Goal: Task Accomplishment & Management: Manage account settings

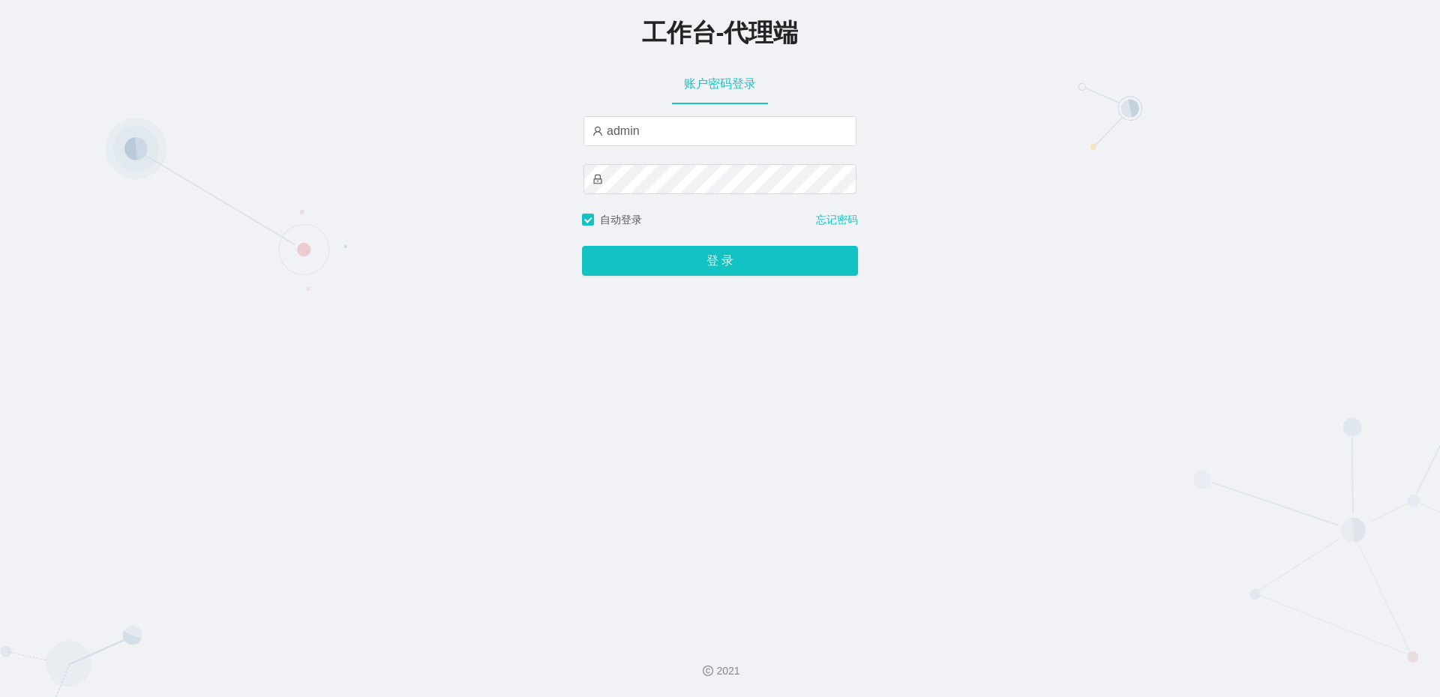
type input "admin"
click at [582, 246] on button "登 录" at bounding box center [720, 261] width 276 height 30
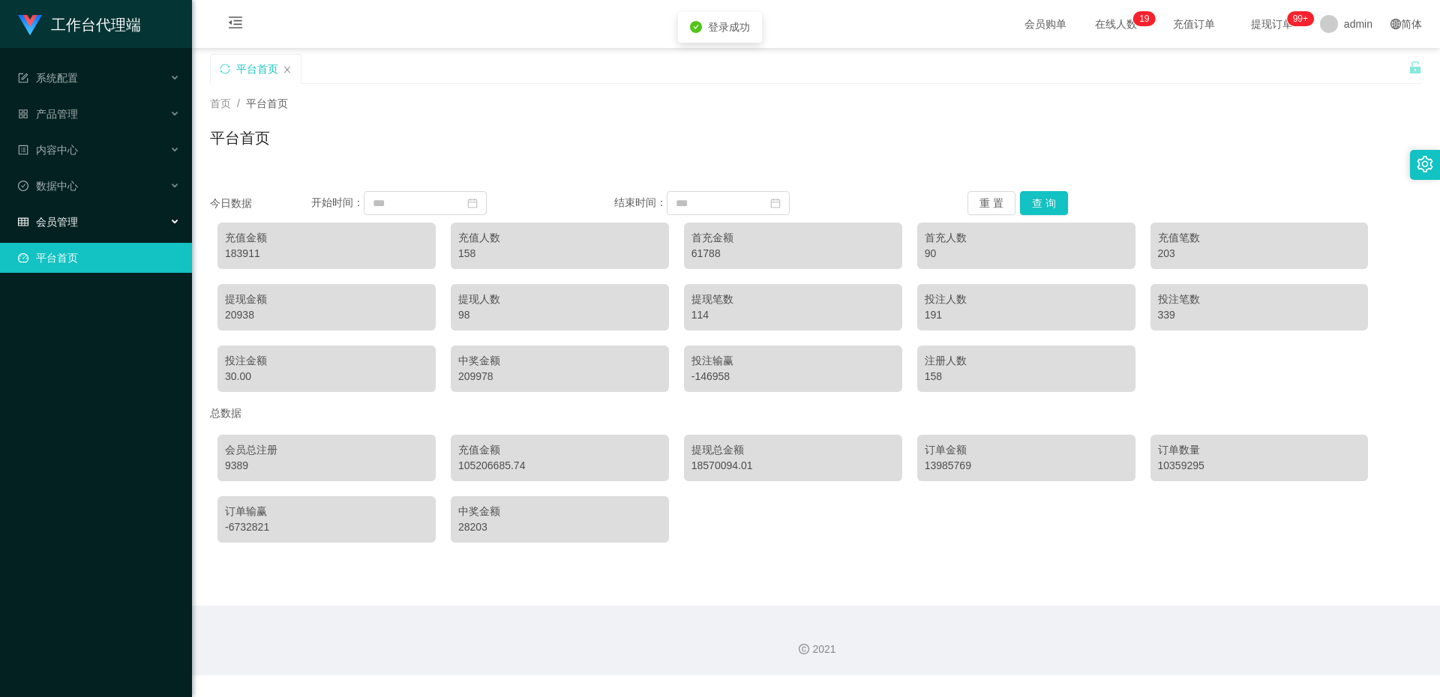
drag, startPoint x: 49, startPoint y: 221, endPoint x: 72, endPoint y: 215, distance: 23.3
click at [50, 221] on span "会员管理" at bounding box center [48, 222] width 60 height 12
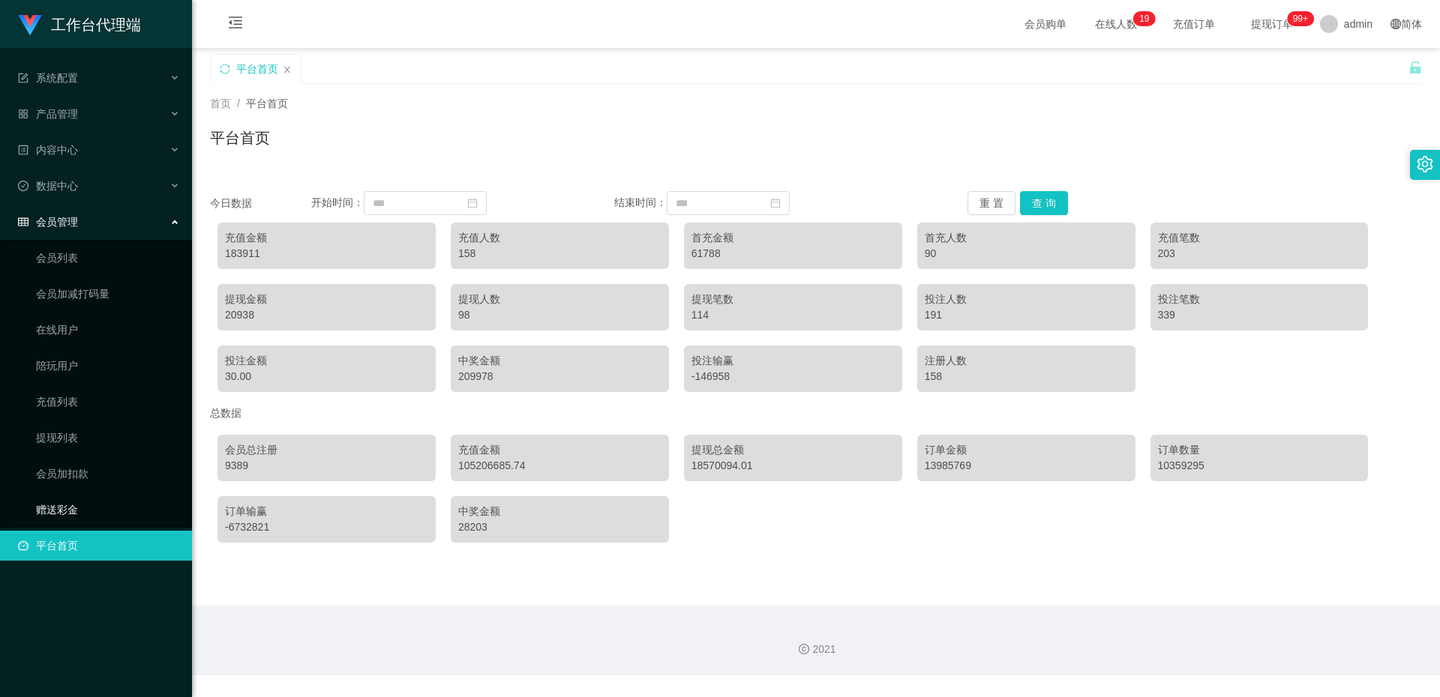
click at [85, 504] on link "赠送彩金" at bounding box center [108, 510] width 144 height 30
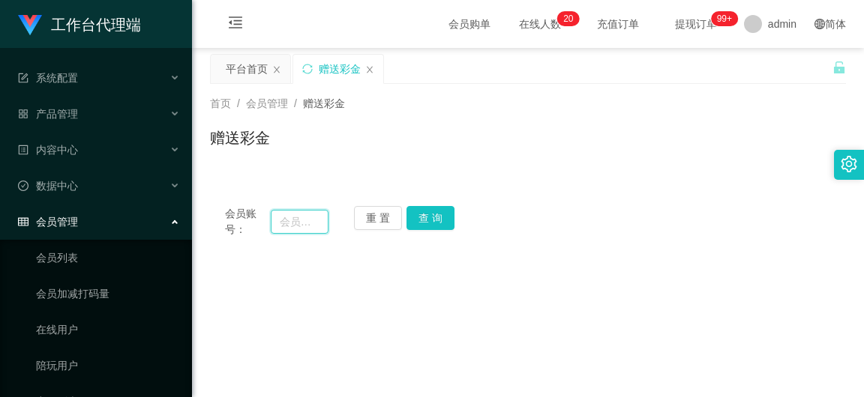
click at [299, 216] on input "text" at bounding box center [300, 222] width 58 height 24
type input "khaimun"
click at [418, 222] on button "查 询" at bounding box center [430, 218] width 48 height 24
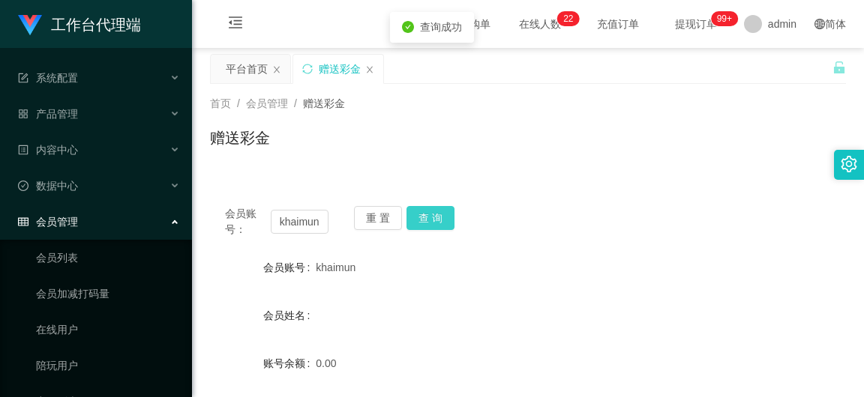
scroll to position [225, 0]
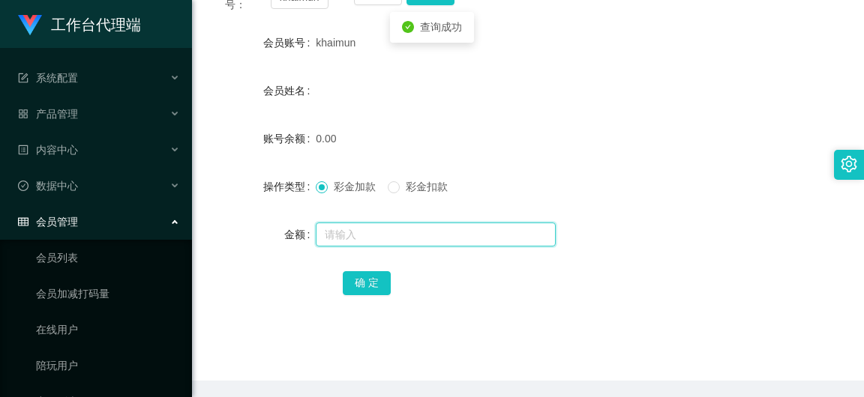
click at [376, 241] on input "text" at bounding box center [436, 235] width 240 height 24
type input "100"
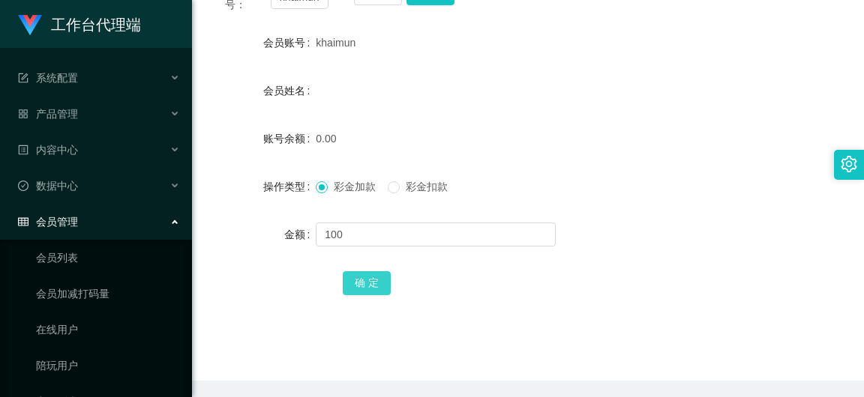
click at [375, 283] on button "确 定" at bounding box center [367, 283] width 48 height 24
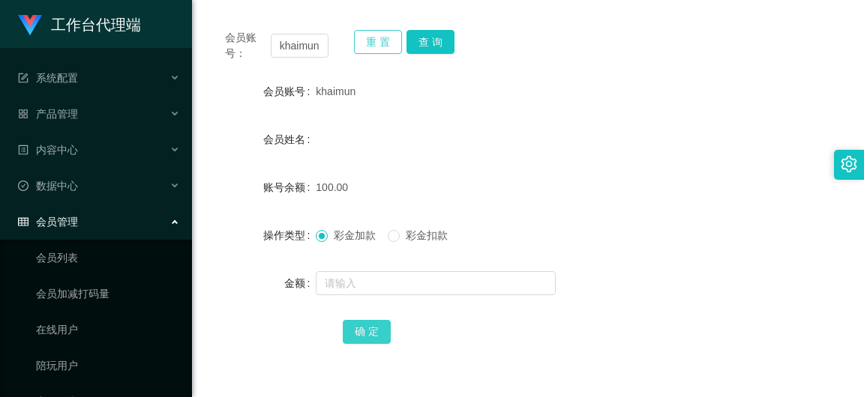
scroll to position [150, 0]
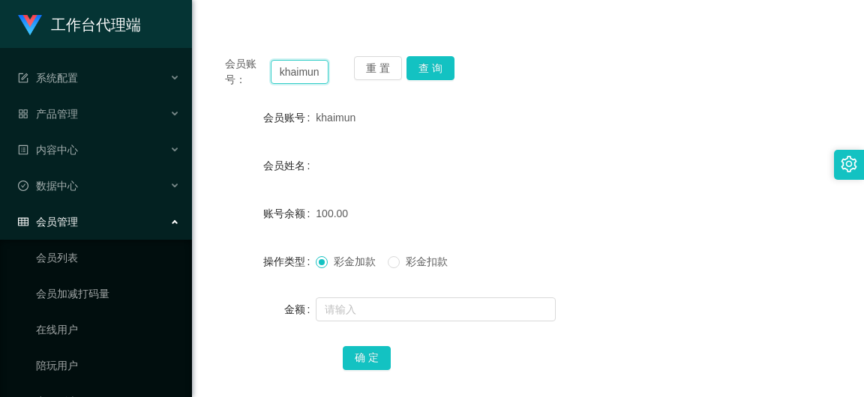
click at [317, 72] on input "khaimun" at bounding box center [300, 72] width 58 height 24
paste input "86050843"
click at [419, 66] on button "查 询" at bounding box center [430, 68] width 48 height 24
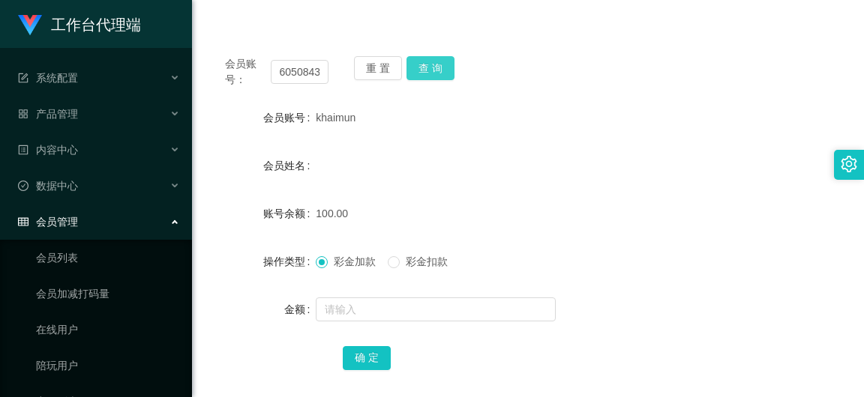
scroll to position [0, 0]
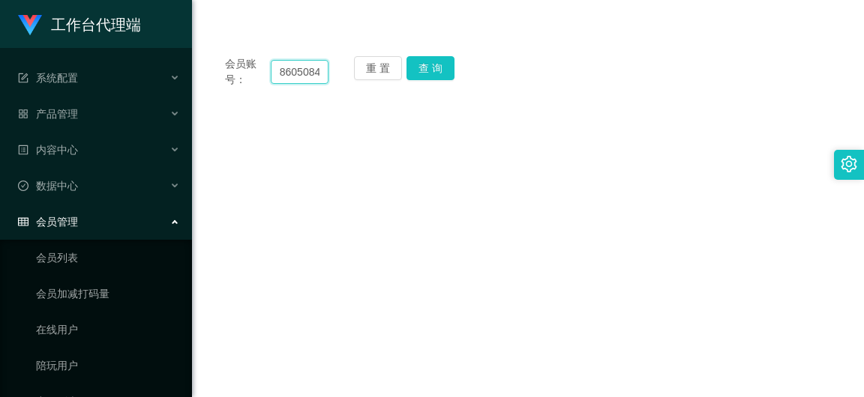
click at [316, 73] on input "86050843" at bounding box center [300, 72] width 58 height 24
click at [306, 75] on input "86050843" at bounding box center [300, 72] width 58 height 24
click at [313, 73] on input "86050843" at bounding box center [300, 72] width 58 height 24
type input "86050543"
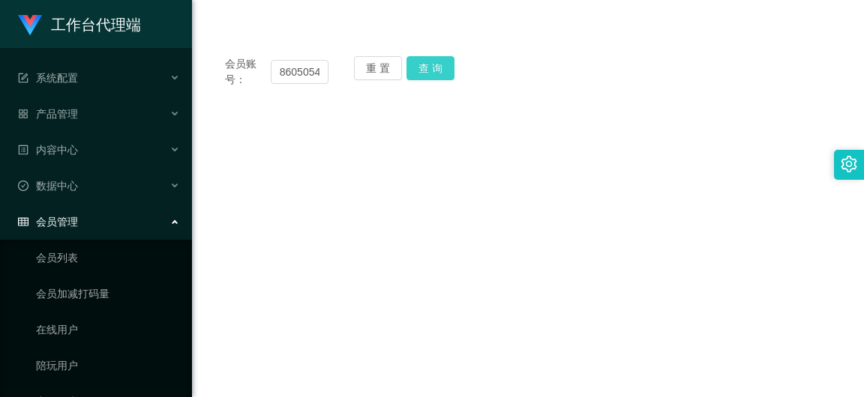
click at [418, 58] on button "查 询" at bounding box center [430, 68] width 48 height 24
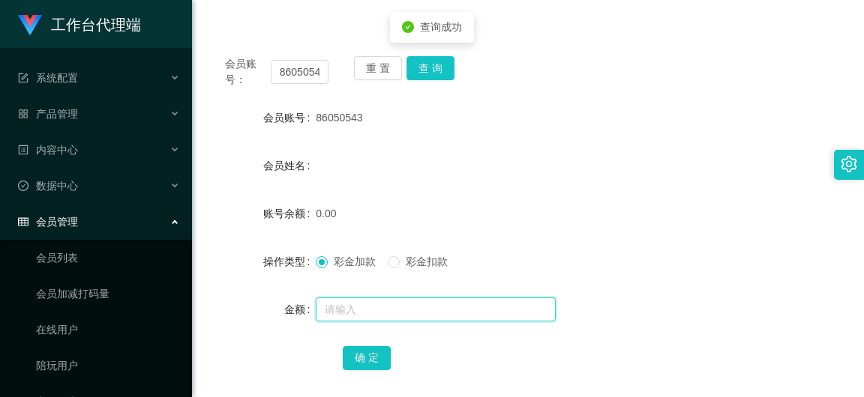
click at [355, 318] on input "text" at bounding box center [436, 310] width 240 height 24
type input "100"
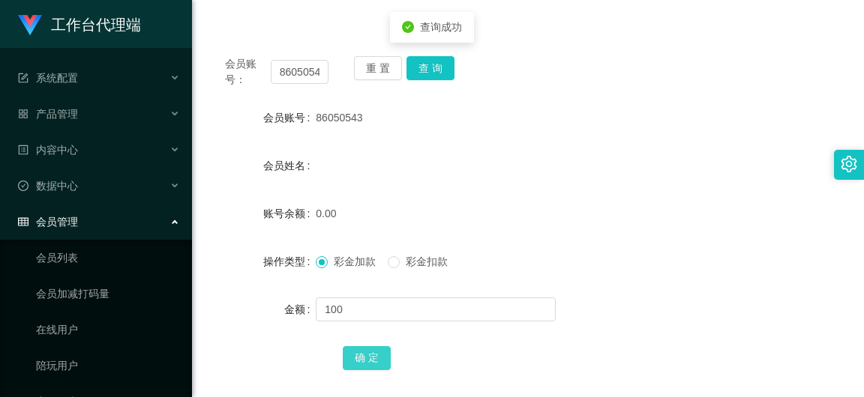
click at [368, 364] on button "确 定" at bounding box center [367, 358] width 48 height 24
click at [321, 68] on input "86050543" at bounding box center [300, 72] width 58 height 24
click at [320, 68] on input "86050543" at bounding box center [300, 72] width 58 height 24
paste input "6122769"
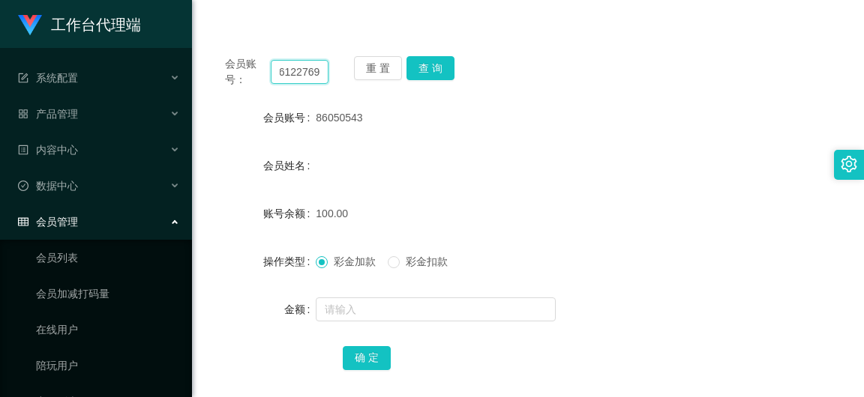
click at [301, 81] on input "6122769" at bounding box center [300, 72] width 58 height 24
click at [301, 79] on input "6122769" at bounding box center [300, 72] width 58 height 24
click at [307, 78] on input "6122769" at bounding box center [300, 72] width 58 height 24
paste input "86569596"
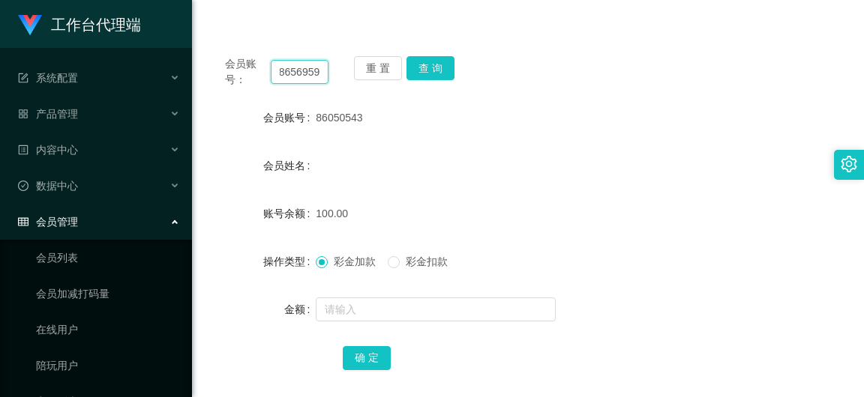
scroll to position [0, 6]
type input "86569596"
click at [435, 68] on button "查 询" at bounding box center [430, 68] width 48 height 24
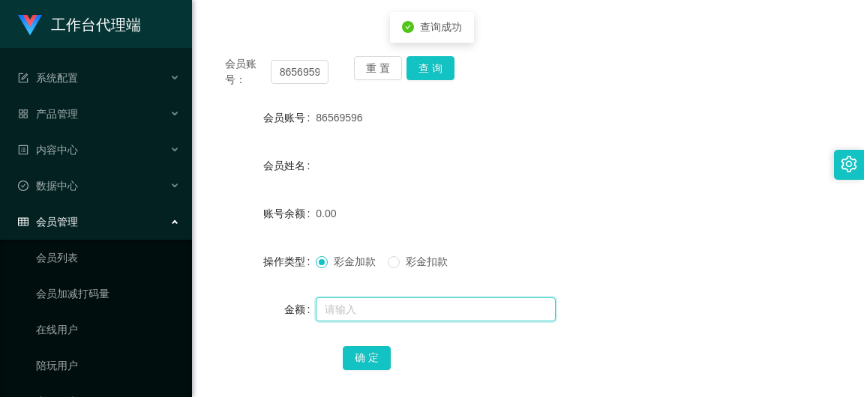
click at [383, 298] on input "text" at bounding box center [436, 310] width 240 height 24
type input "100"
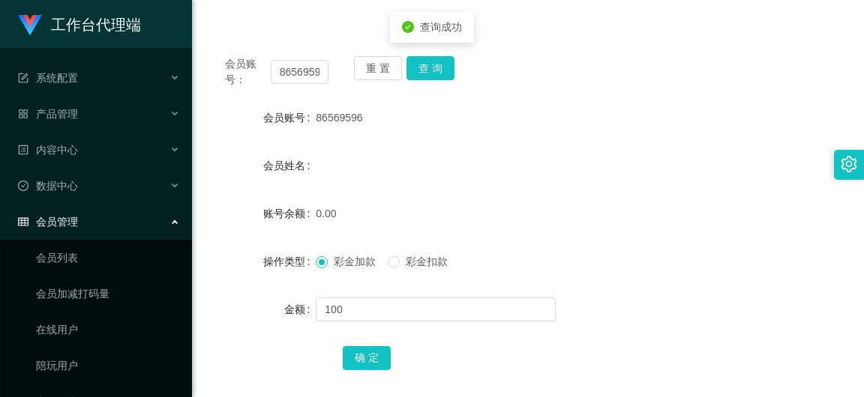
click at [372, 343] on div "确 定" at bounding box center [528, 358] width 371 height 30
drag, startPoint x: 372, startPoint y: 343, endPoint x: 370, endPoint y: 350, distance: 7.6
click at [372, 343] on div "确 定" at bounding box center [528, 358] width 371 height 30
click at [370, 350] on button "确 定" at bounding box center [367, 358] width 48 height 24
click at [322, 76] on input "86569596" at bounding box center [300, 72] width 58 height 24
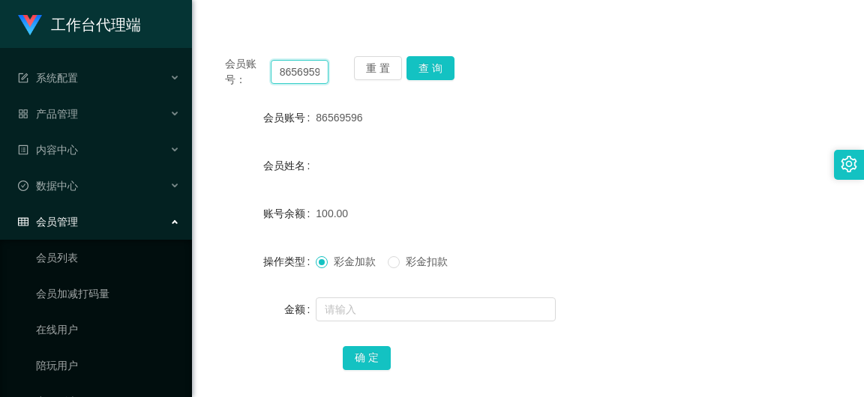
click at [322, 76] on input "86569596" at bounding box center [300, 72] width 58 height 24
click at [425, 62] on button "查 询" at bounding box center [430, 68] width 48 height 24
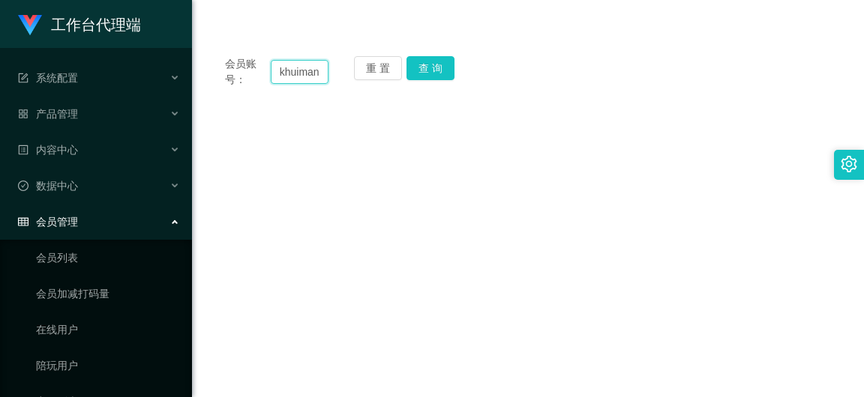
click at [311, 69] on input "khuiman" at bounding box center [300, 72] width 58 height 24
click at [442, 66] on button "查 询" at bounding box center [430, 68] width 48 height 24
click at [304, 76] on input "khuimn" at bounding box center [300, 72] width 58 height 24
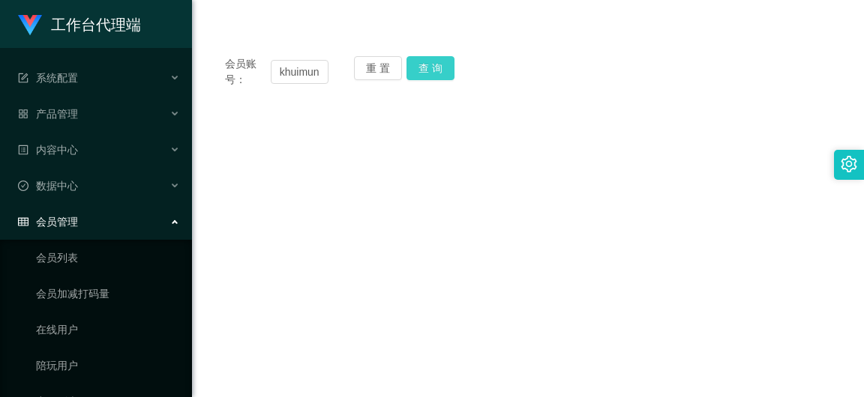
click at [446, 77] on button "查 询" at bounding box center [430, 68] width 48 height 24
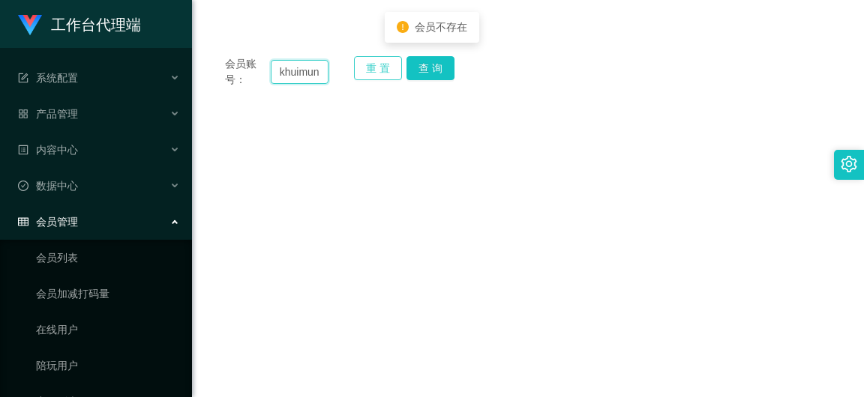
drag, startPoint x: 295, startPoint y: 76, endPoint x: 366, endPoint y: 74, distance: 71.3
click at [295, 75] on input "khuimun" at bounding box center [300, 72] width 58 height 24
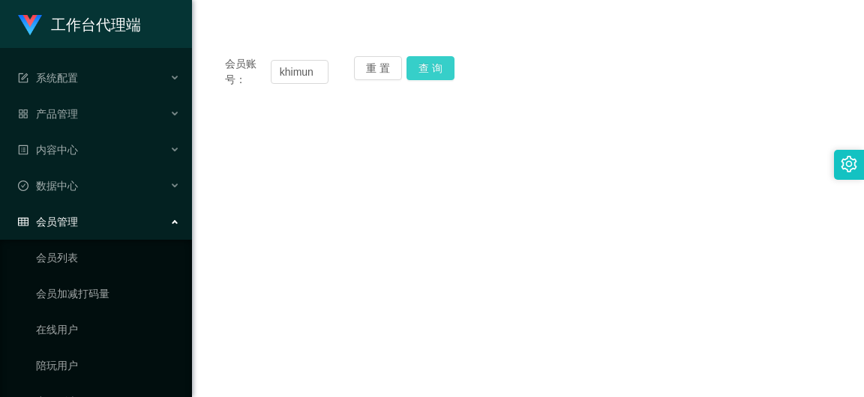
click at [434, 58] on button "查 询" at bounding box center [430, 68] width 48 height 24
click at [289, 73] on input "khimun" at bounding box center [300, 72] width 58 height 24
type input "khaimun"
click at [435, 58] on button "查 询" at bounding box center [430, 68] width 48 height 24
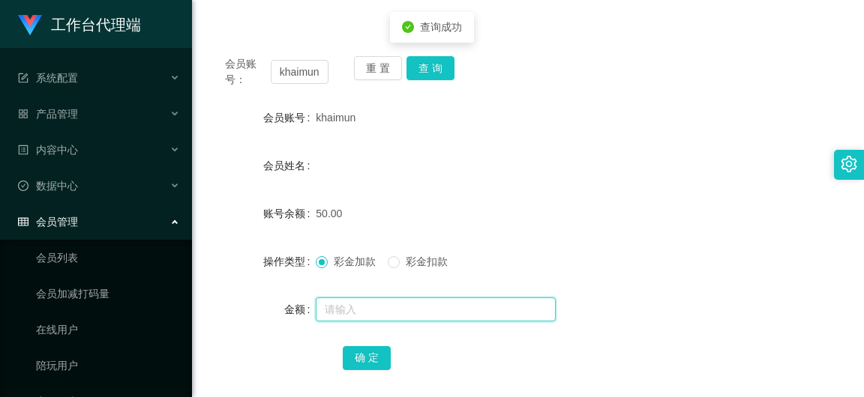
click at [350, 303] on input "text" at bounding box center [436, 310] width 240 height 24
type input "100"
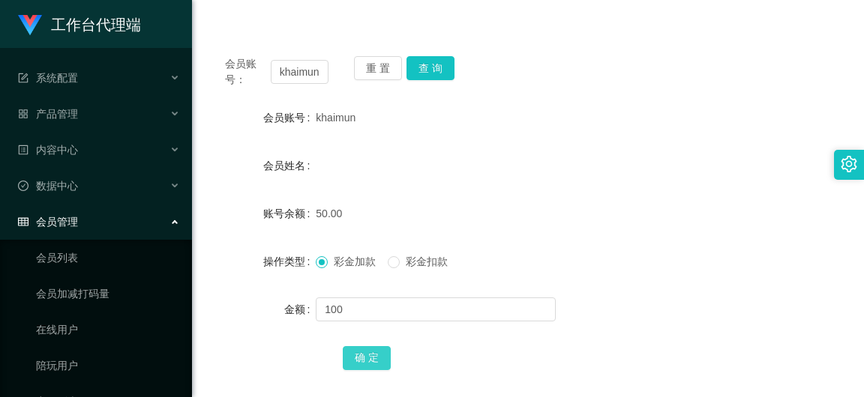
click at [378, 367] on button "确 定" at bounding box center [367, 358] width 48 height 24
click at [313, 76] on input "khaimun" at bounding box center [300, 72] width 58 height 24
paste input "86569596"
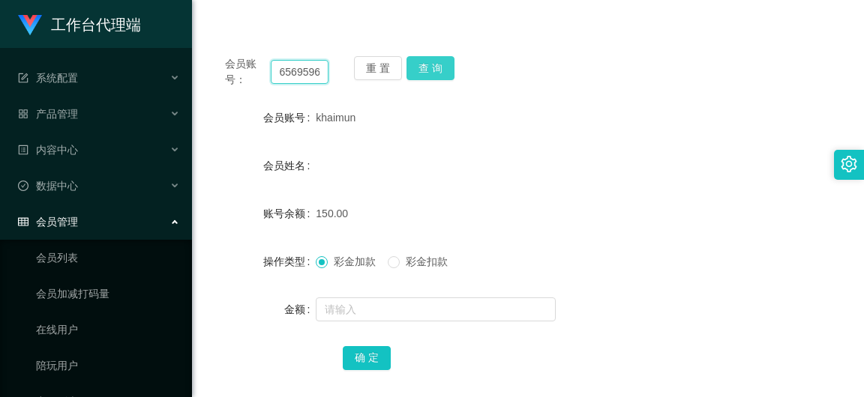
type input "86569596"
click at [429, 76] on button "查 询" at bounding box center [430, 68] width 48 height 24
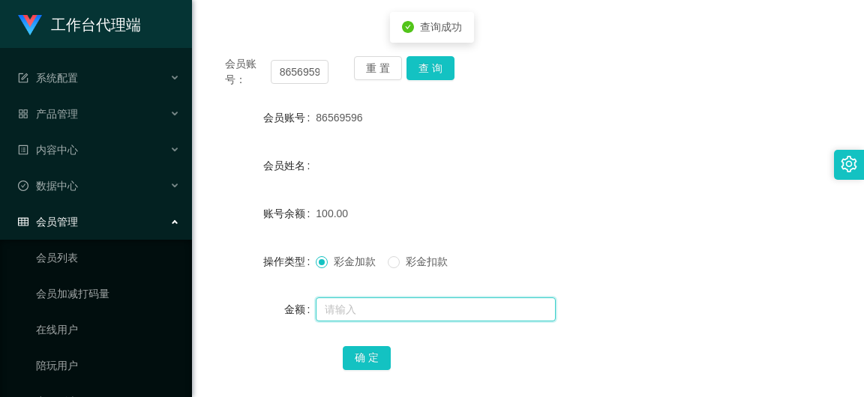
click at [368, 314] on input "text" at bounding box center [436, 310] width 240 height 24
type input "50"
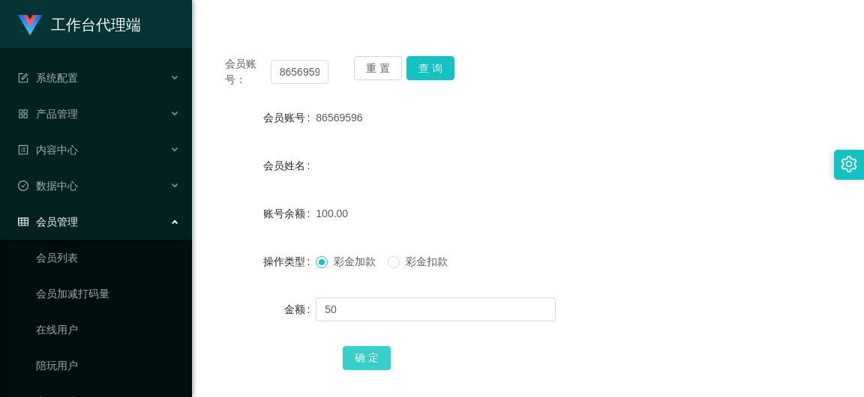
click at [369, 349] on button "确 定" at bounding box center [367, 358] width 48 height 24
click at [417, 266] on span "彩金扣款" at bounding box center [427, 262] width 54 height 12
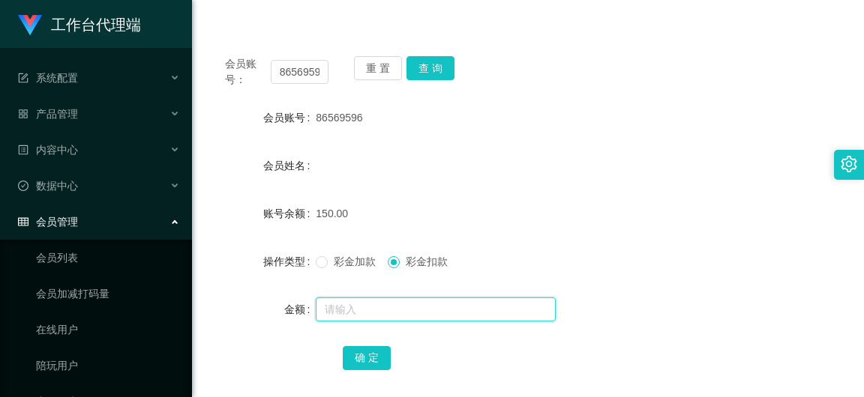
click at [418, 318] on input "text" at bounding box center [436, 310] width 240 height 24
type input "150"
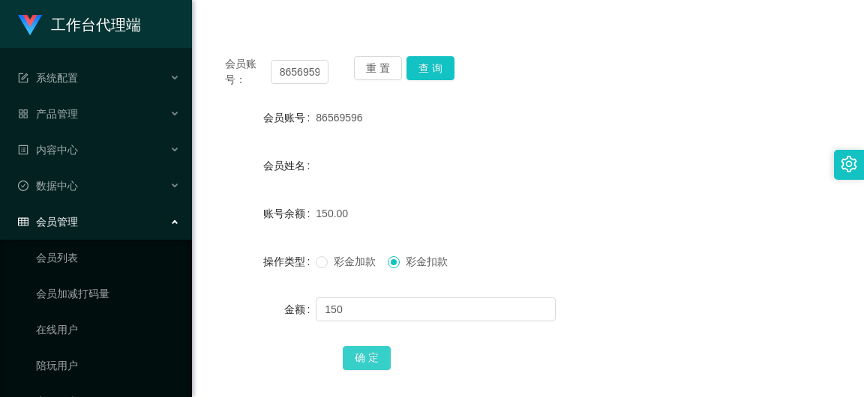
click at [365, 355] on button "确 定" at bounding box center [367, 358] width 48 height 24
click at [323, 73] on input "86569596" at bounding box center [300, 72] width 58 height 24
click at [322, 73] on input "86569596" at bounding box center [300, 72] width 58 height 24
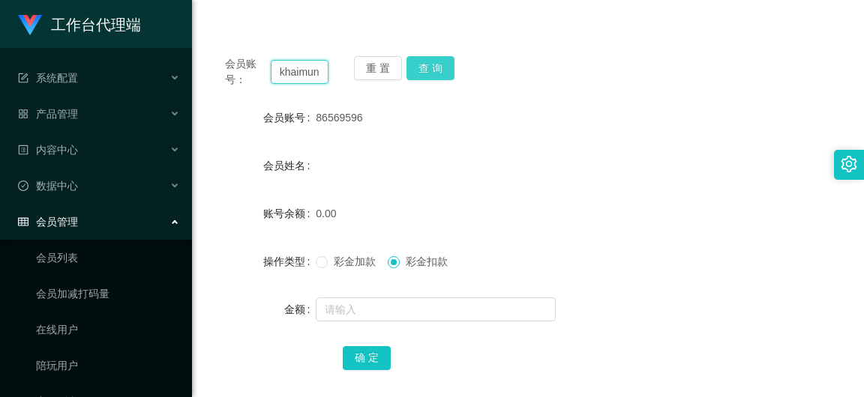
type input "khaimun"
click at [418, 76] on button "查 询" at bounding box center [430, 68] width 48 height 24
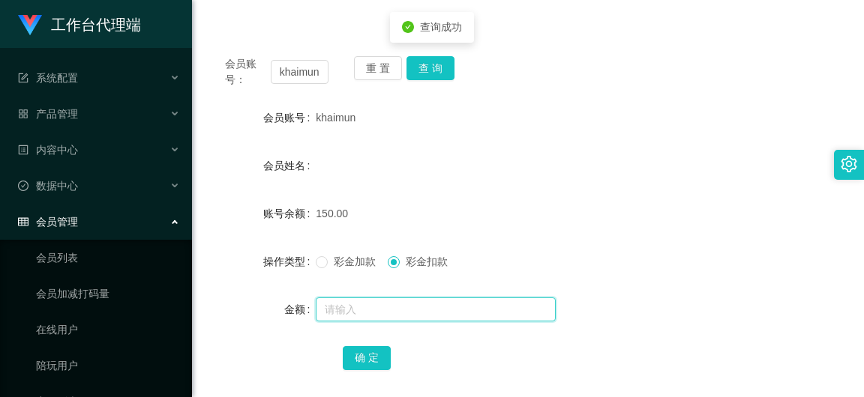
click at [382, 304] on input "text" at bounding box center [436, 310] width 240 height 24
type input "150"
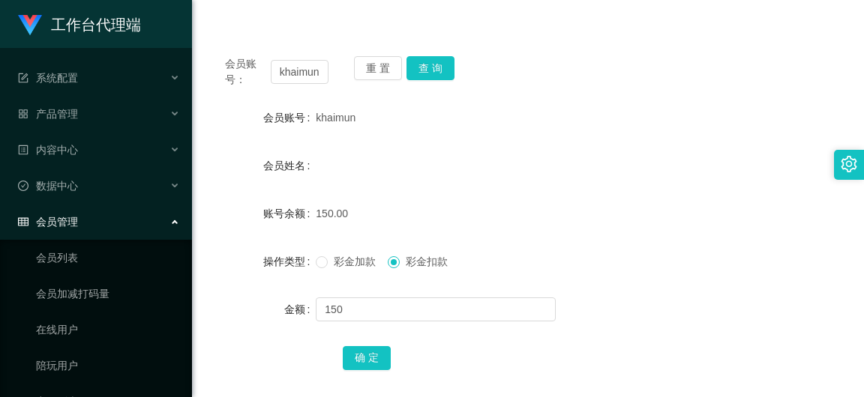
click at [365, 373] on div "会员账号： khaimun 重 置 查 询 会员账号 khaimun 会员姓名 账号余额 150.00 操作类型 彩金加款 彩金扣款 金额 150 确 定" at bounding box center [528, 223] width 636 height 364
click at [367, 369] on button "确 定" at bounding box center [367, 358] width 48 height 24
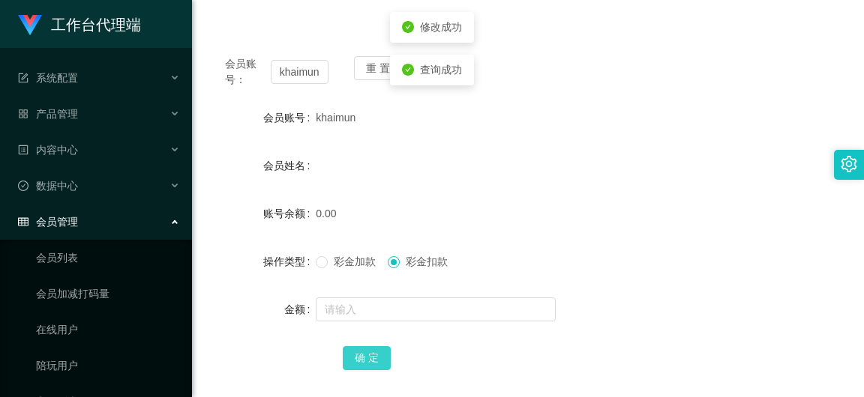
click at [373, 354] on button "确 定" at bounding box center [367, 358] width 48 height 24
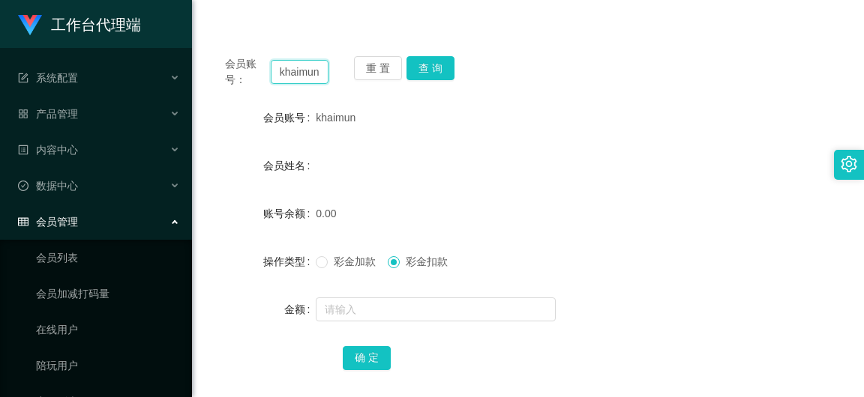
click at [307, 73] on input "khaimun" at bounding box center [300, 72] width 58 height 24
click at [419, 62] on button "查 询" at bounding box center [430, 68] width 48 height 24
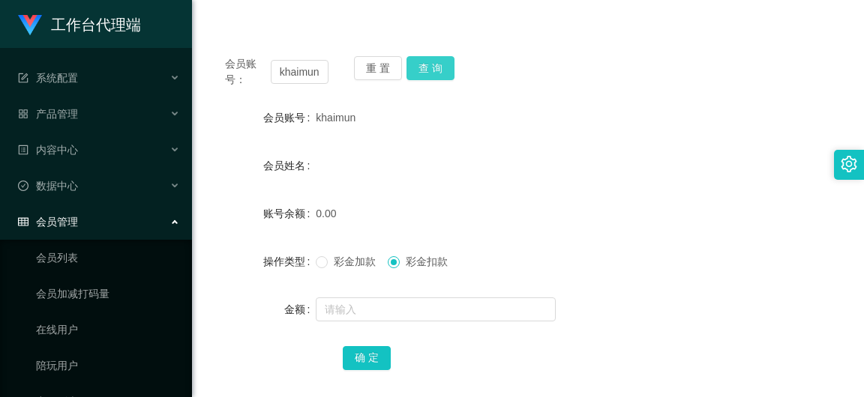
scroll to position [0, 0]
click at [307, 72] on input "khaimun" at bounding box center [300, 72] width 58 height 24
paste input "86050843"
click at [428, 74] on button "查 询" at bounding box center [430, 68] width 48 height 24
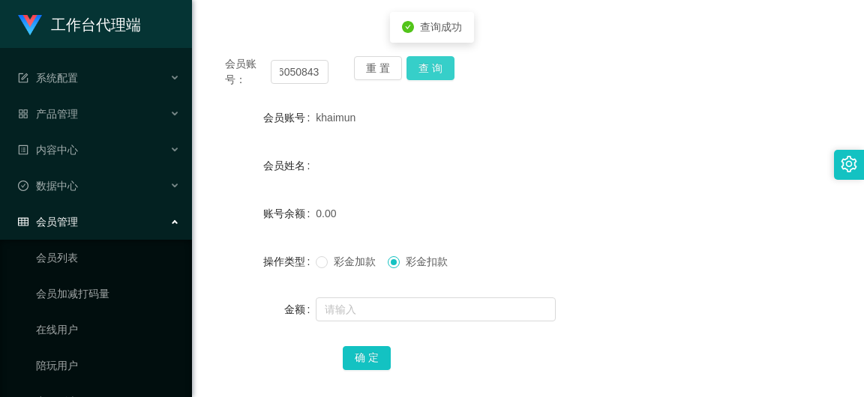
scroll to position [0, 0]
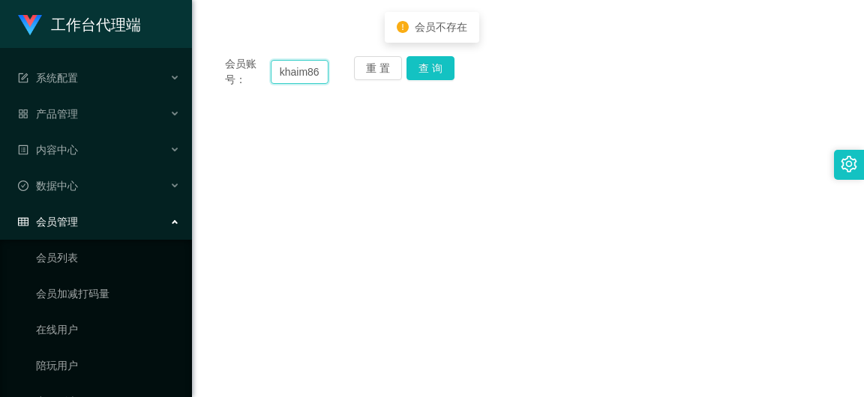
click at [322, 72] on input "khaim86050843un" at bounding box center [300, 72] width 58 height 24
paste input "86050843"
click at [421, 67] on button "查 询" at bounding box center [430, 68] width 48 height 24
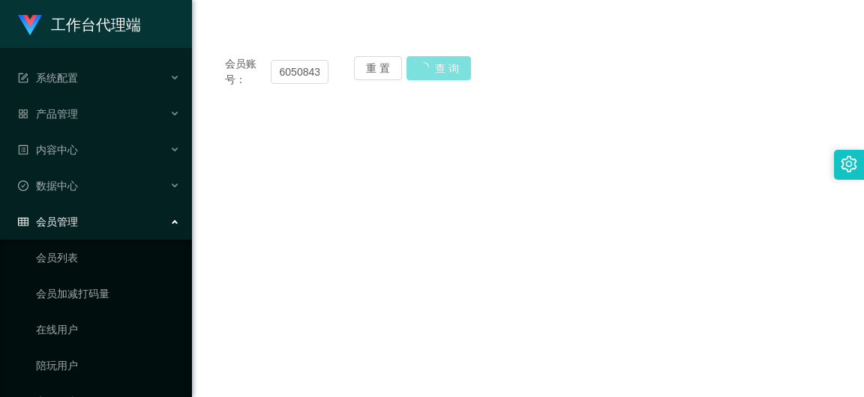
scroll to position [0, 0]
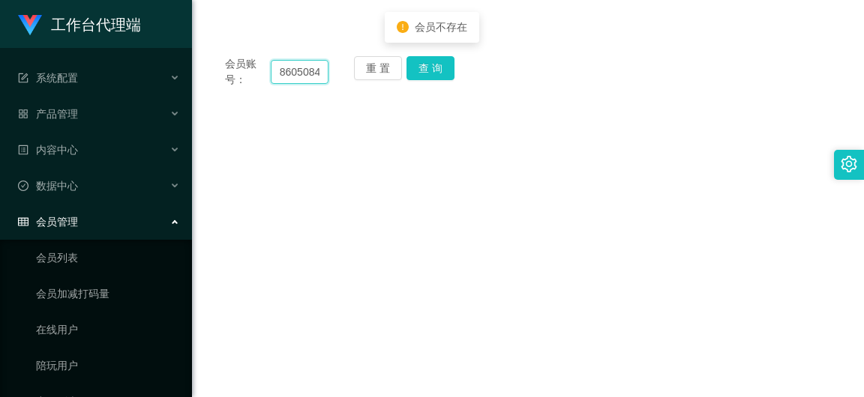
click at [305, 82] on input "86050843" at bounding box center [300, 72] width 58 height 24
paste input "96968724"
click at [427, 73] on button "查 询" at bounding box center [430, 68] width 48 height 24
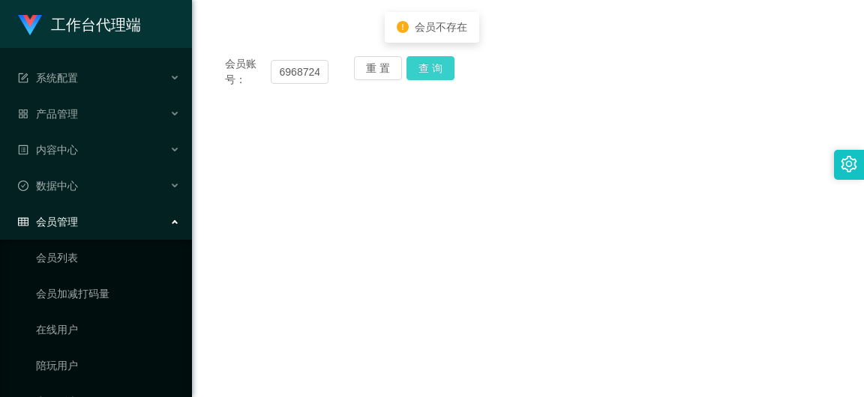
scroll to position [0, 0]
click at [303, 64] on input "96968724" at bounding box center [300, 72] width 58 height 24
paste input "86050843"
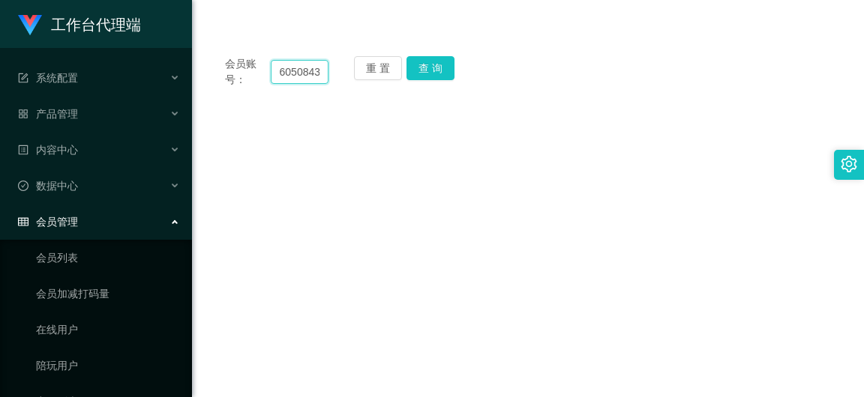
click at [305, 74] on input "86050843" at bounding box center [300, 72] width 58 height 24
type input "86050543"
click at [434, 72] on button "查 询" at bounding box center [430, 68] width 48 height 24
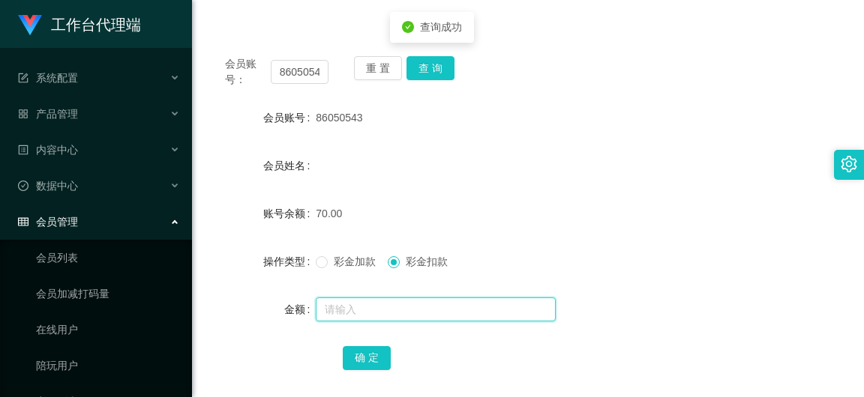
click at [343, 303] on input "text" at bounding box center [436, 310] width 240 height 24
type input "50"
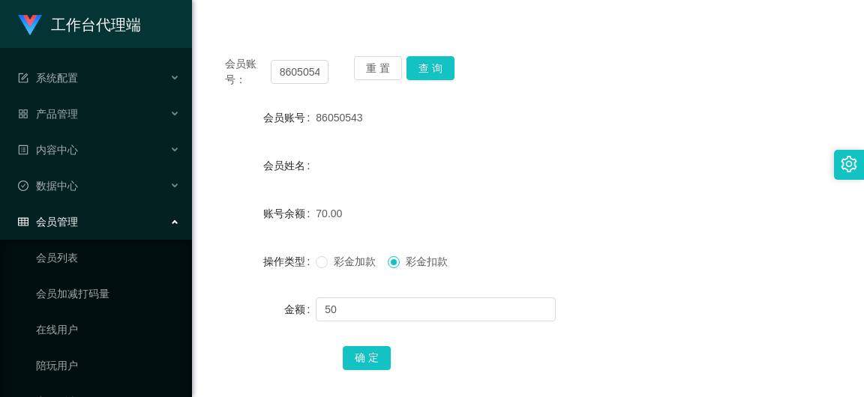
click at [364, 256] on span "彩金加款" at bounding box center [355, 262] width 54 height 12
click at [356, 361] on button "确 定" at bounding box center [367, 358] width 48 height 24
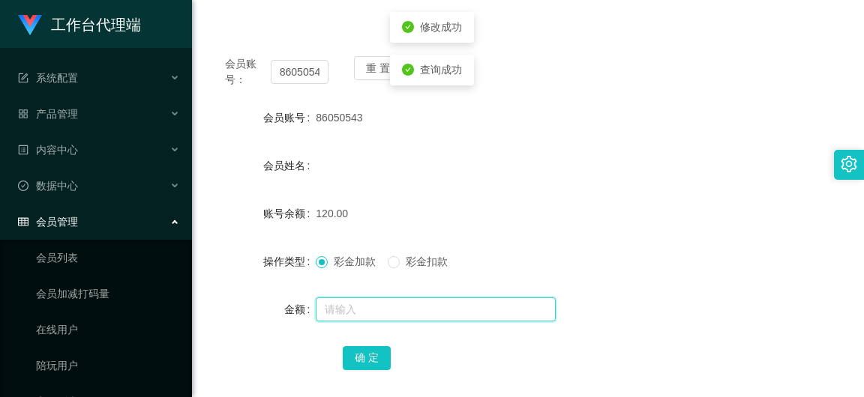
click at [352, 304] on input "text" at bounding box center [436, 310] width 240 height 24
type input "10"
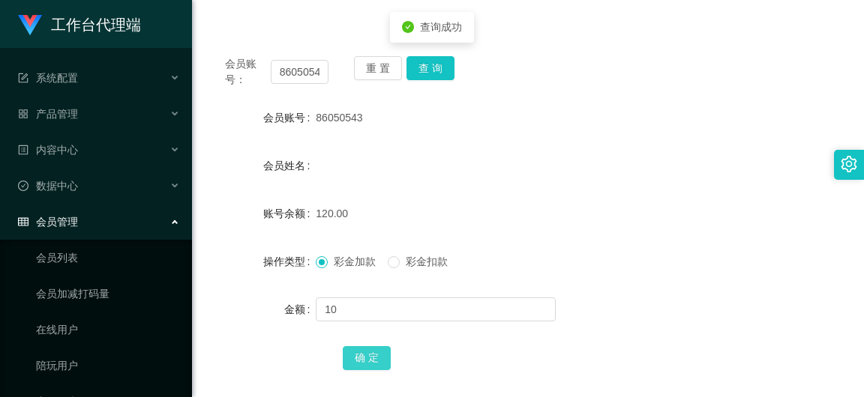
click at [367, 357] on button "确 定" at bounding box center [367, 358] width 48 height 24
